Goal: Task Accomplishment & Management: Manage account settings

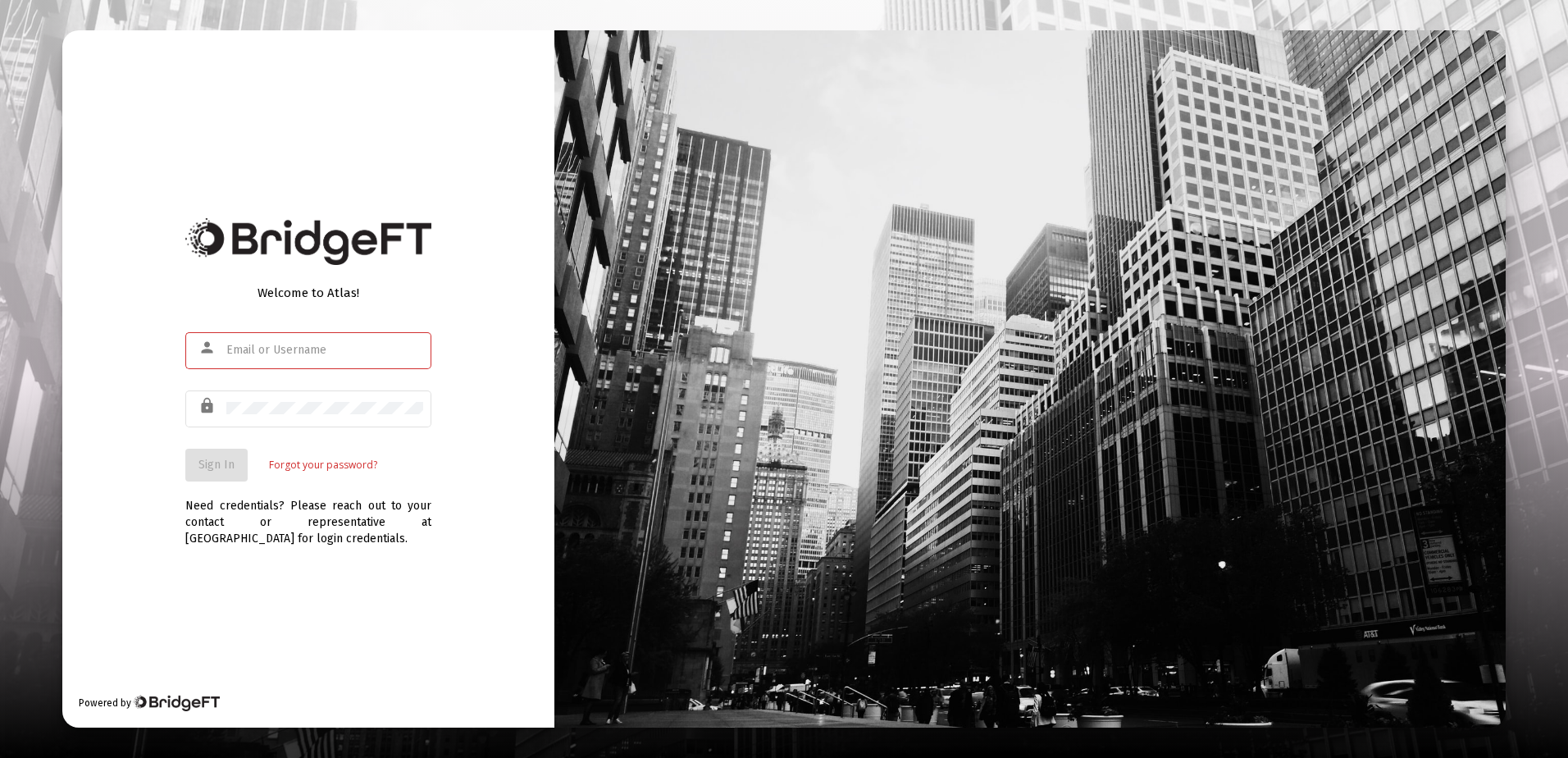
type input "r.scheidler@rcn.com"
click at [315, 562] on div "Welcome to Atlas! person r.scheidler@rcn.com lock Sign In Forgot your password?…" at bounding box center [309, 379] width 492 height 697
click at [215, 461] on span "Sign In" at bounding box center [216, 465] width 36 height 14
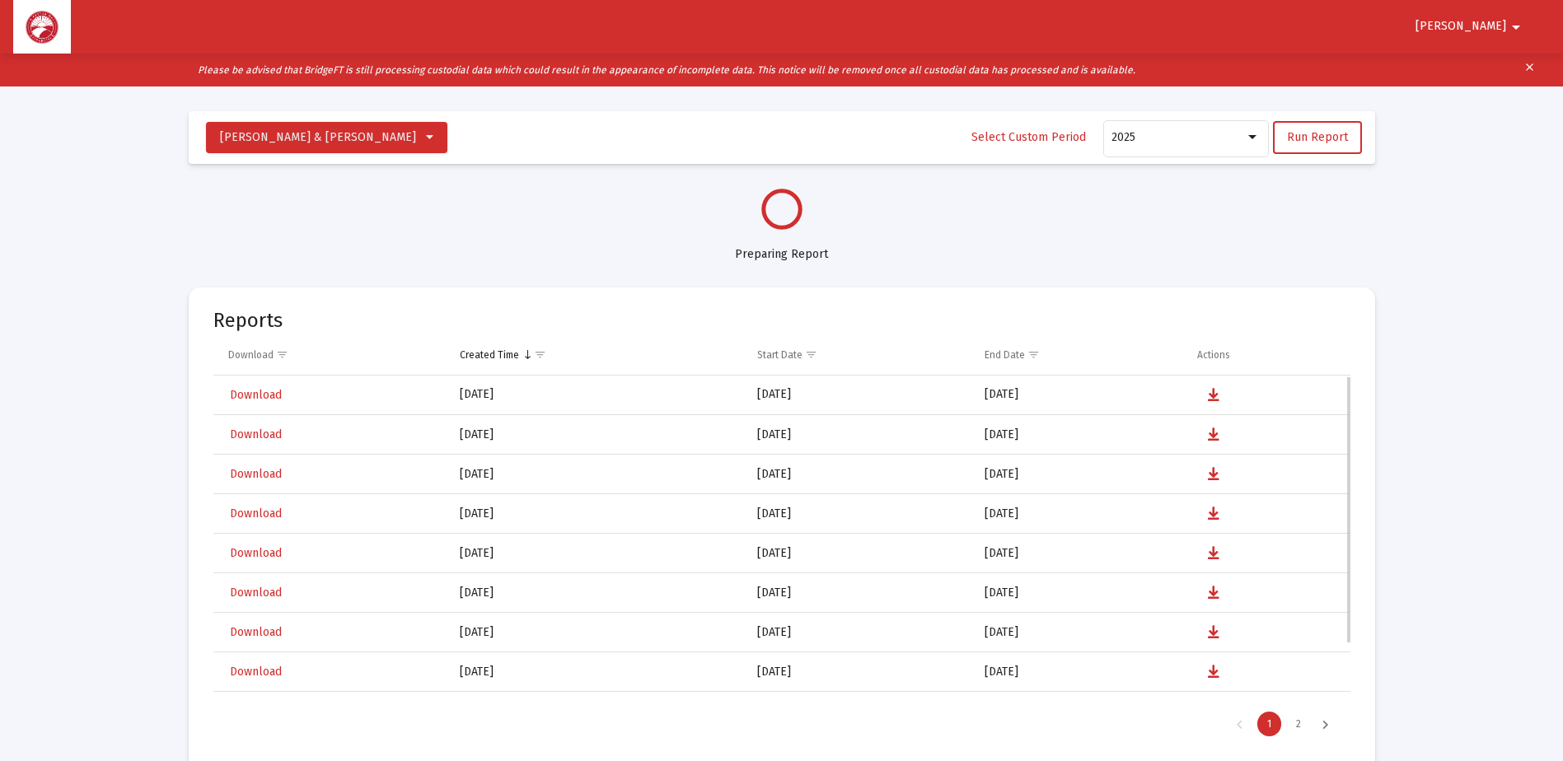
select select "View all"
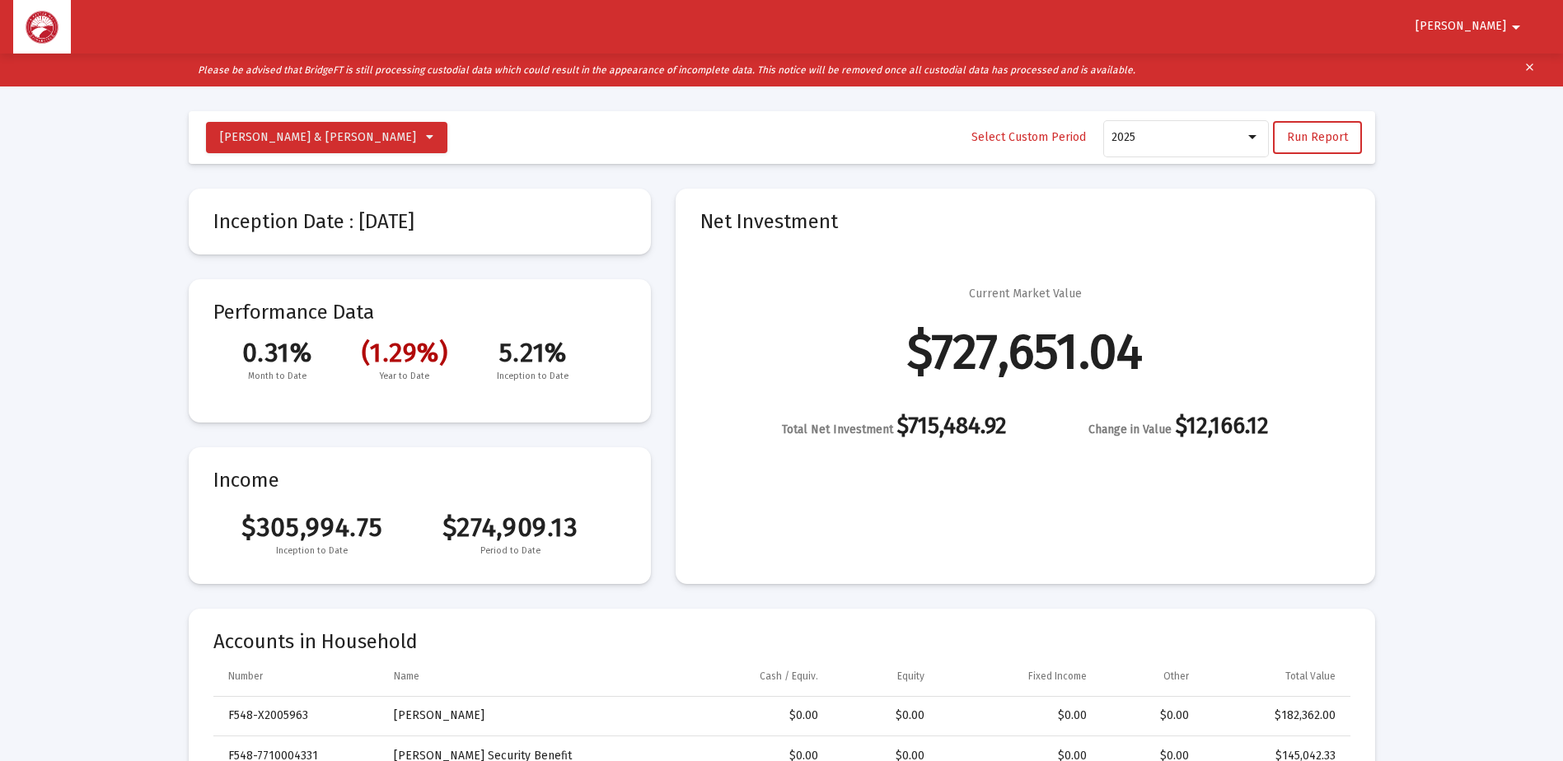
click at [1486, 21] on span "Ronald" at bounding box center [1461, 27] width 91 height 14
click at [1489, 68] on button "Logout" at bounding box center [1495, 70] width 92 height 40
